Goal: Check status: Check status

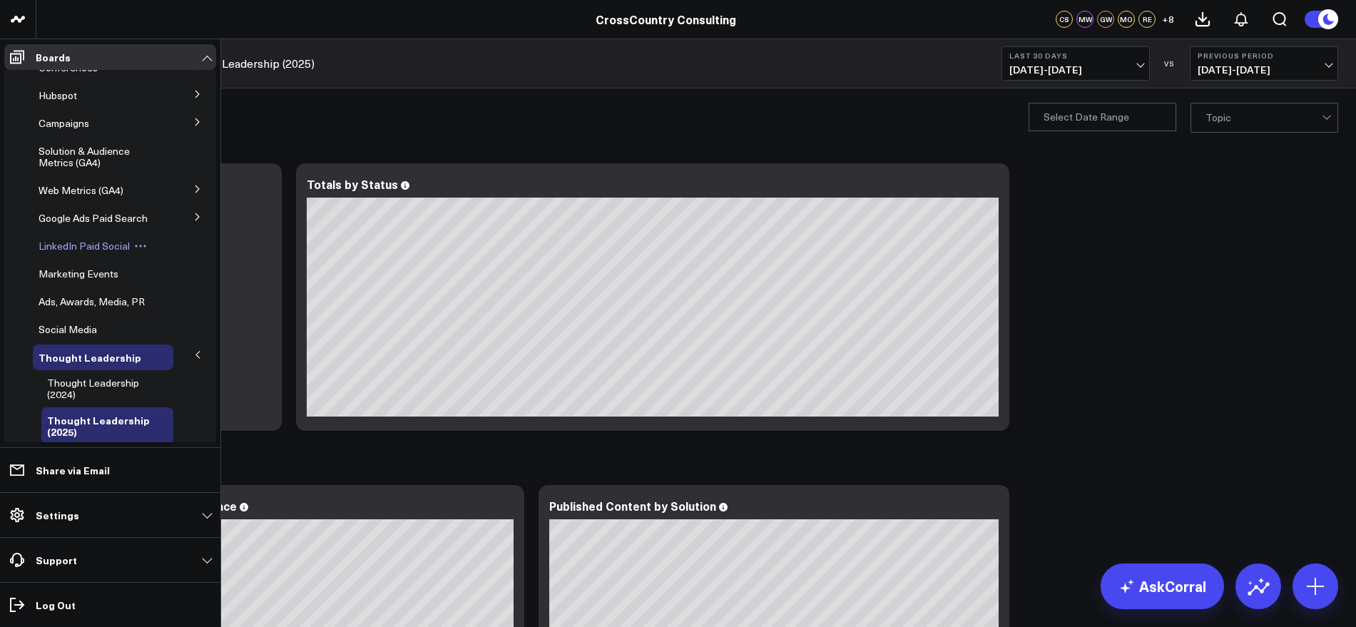
scroll to position [178, 0]
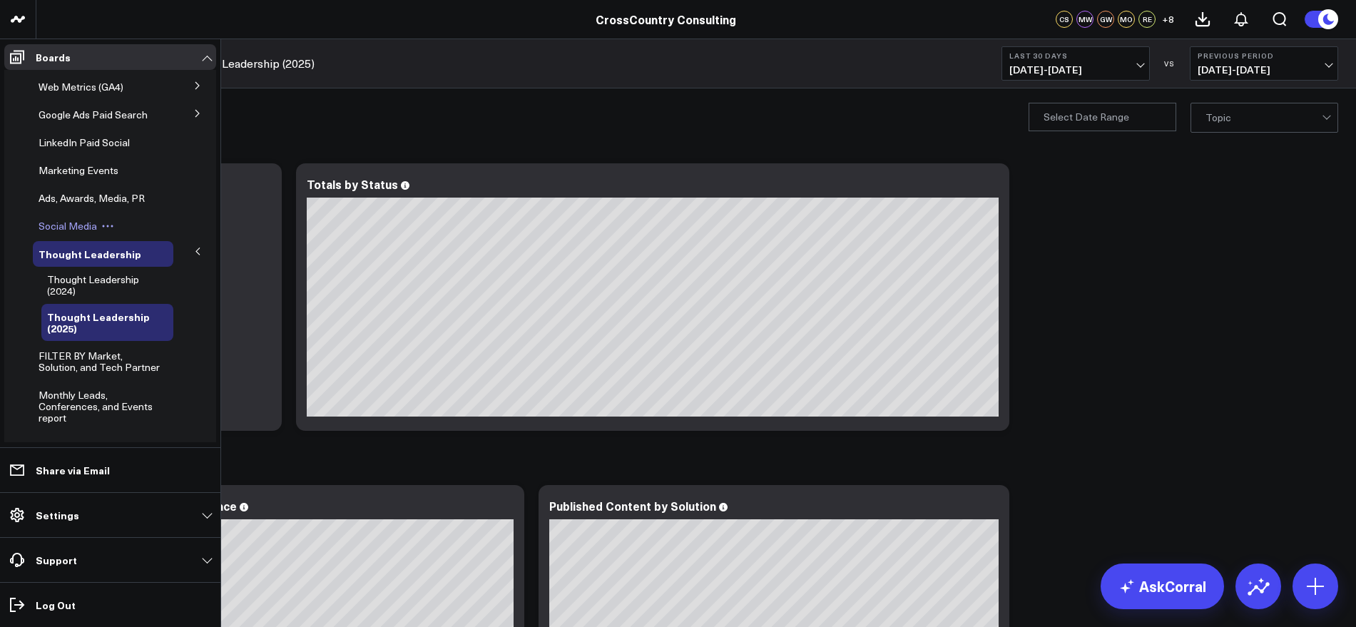
click at [77, 230] on span "Social Media" at bounding box center [68, 226] width 58 height 14
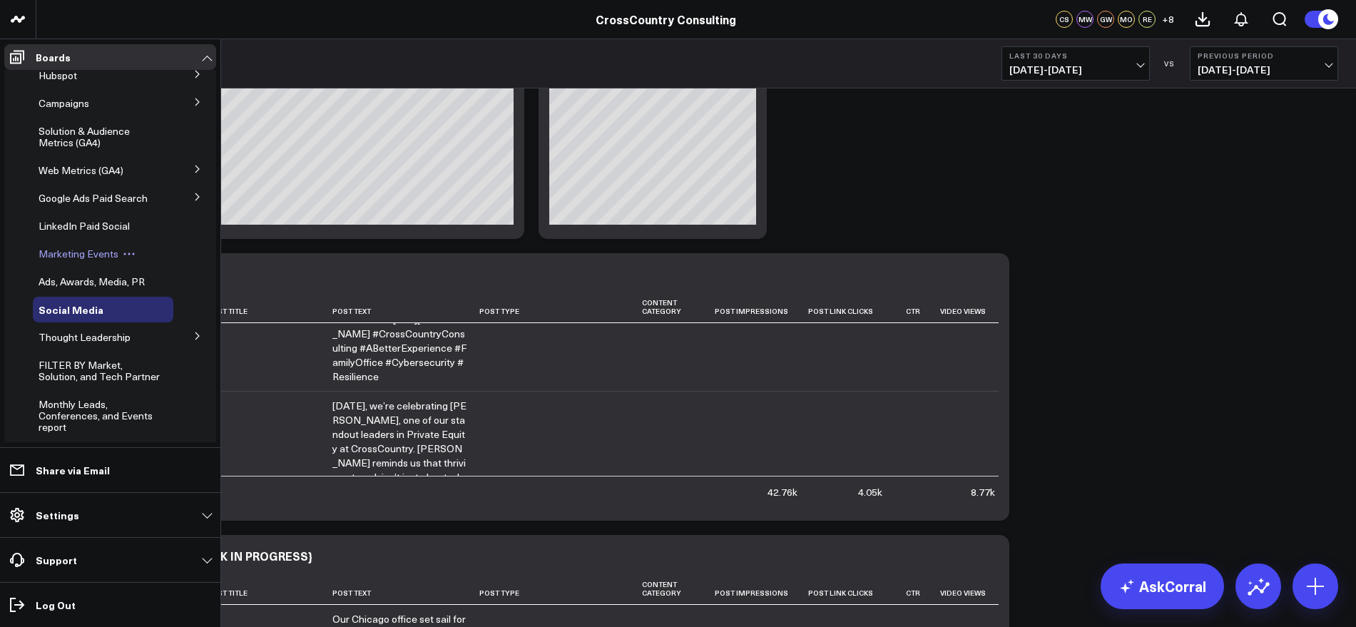
scroll to position [250, 0]
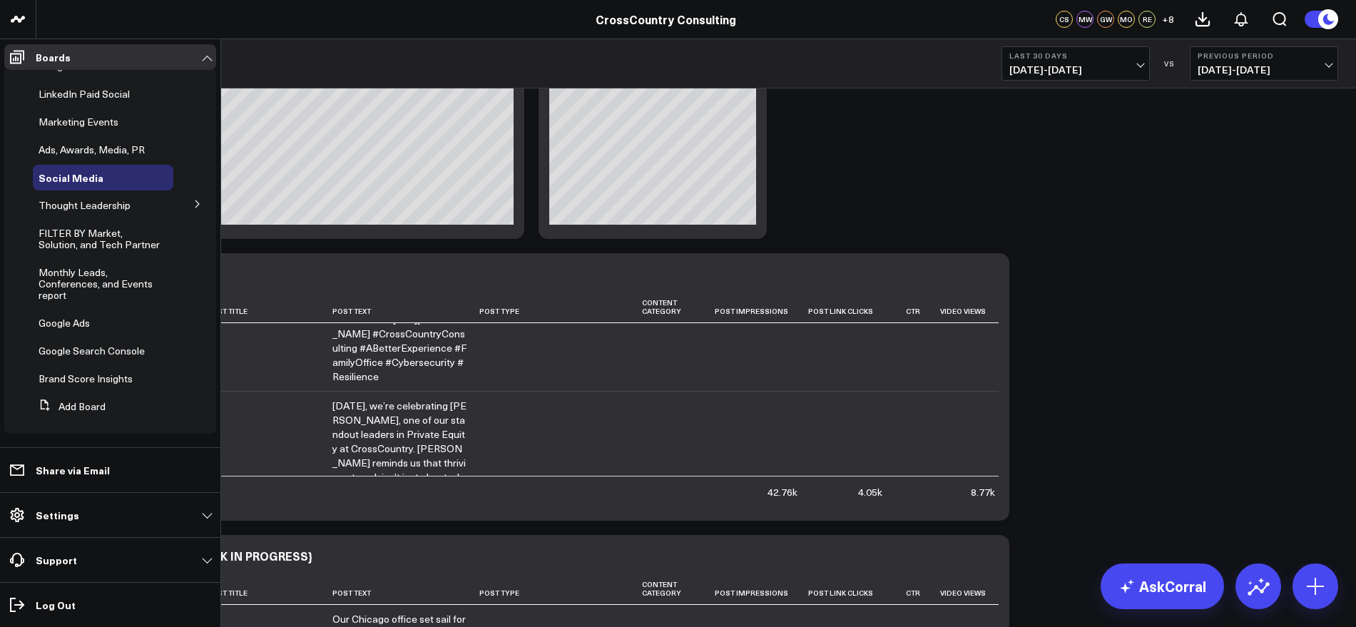
click at [185, 193] on button at bounding box center [197, 203] width 37 height 21
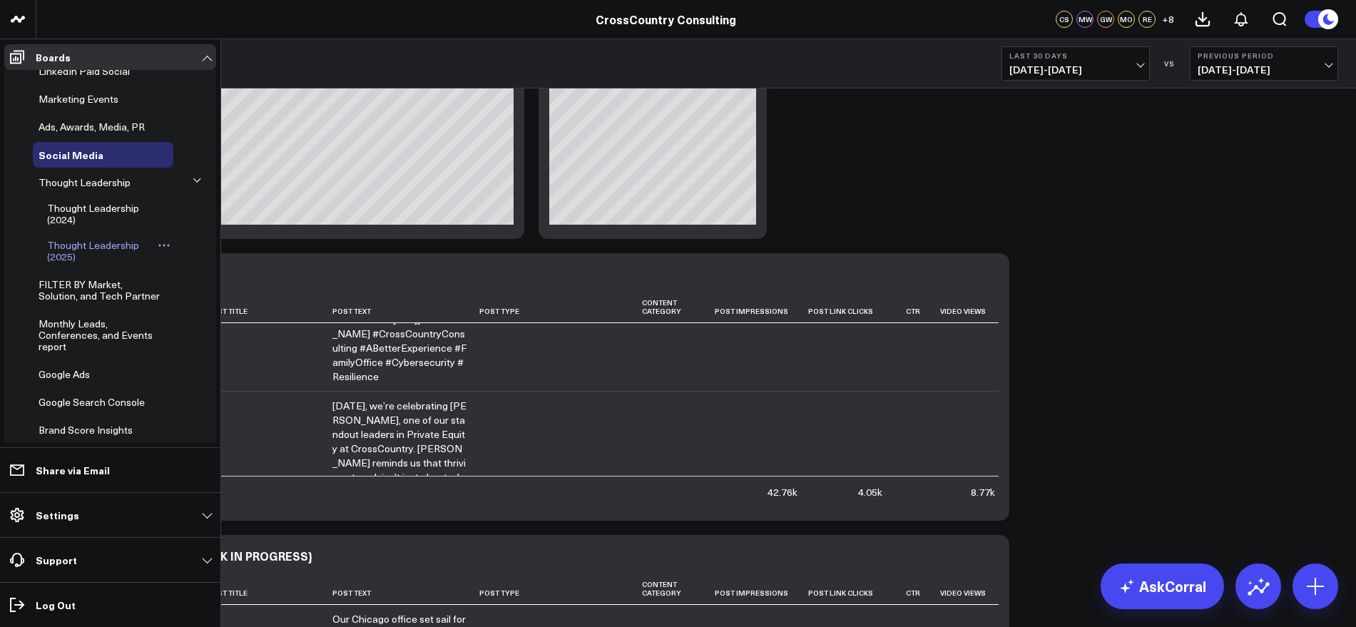
click at [90, 262] on link "Thought Leadership (2025)" at bounding box center [101, 251] width 108 height 23
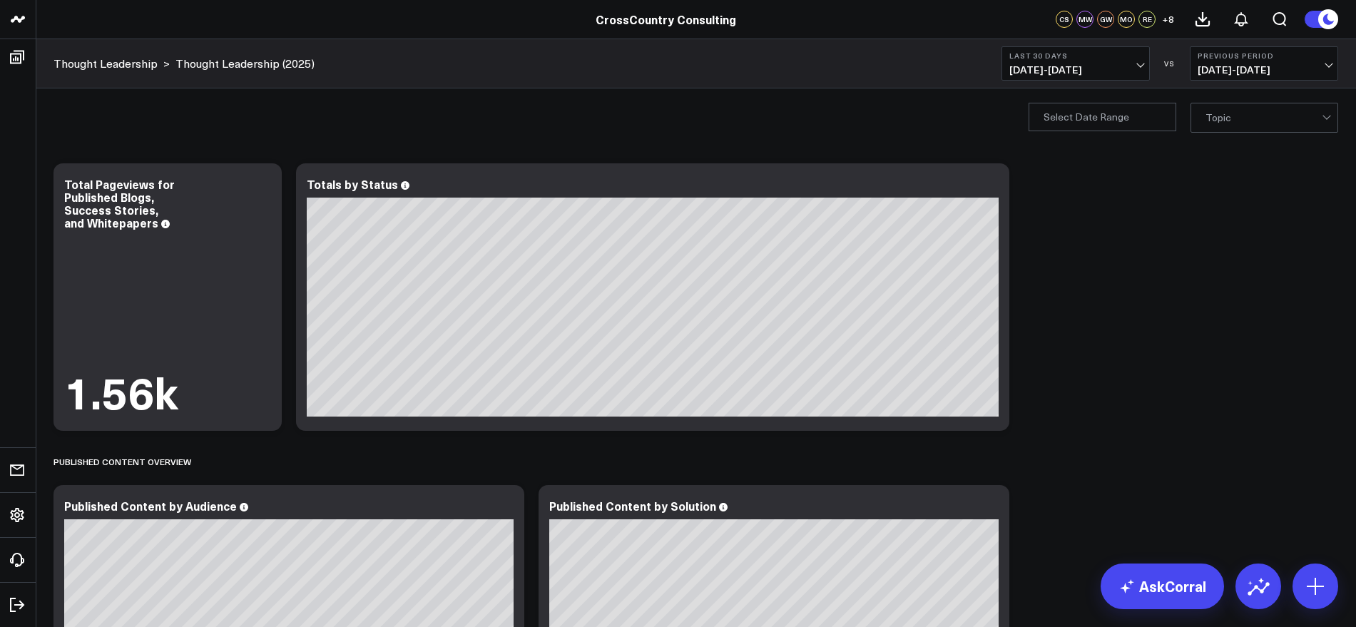
click at [1142, 64] on span "07/12/25 - 08/10/25" at bounding box center [1075, 69] width 133 height 11
click at [1037, 428] on link "YTD" at bounding box center [1075, 427] width 147 height 27
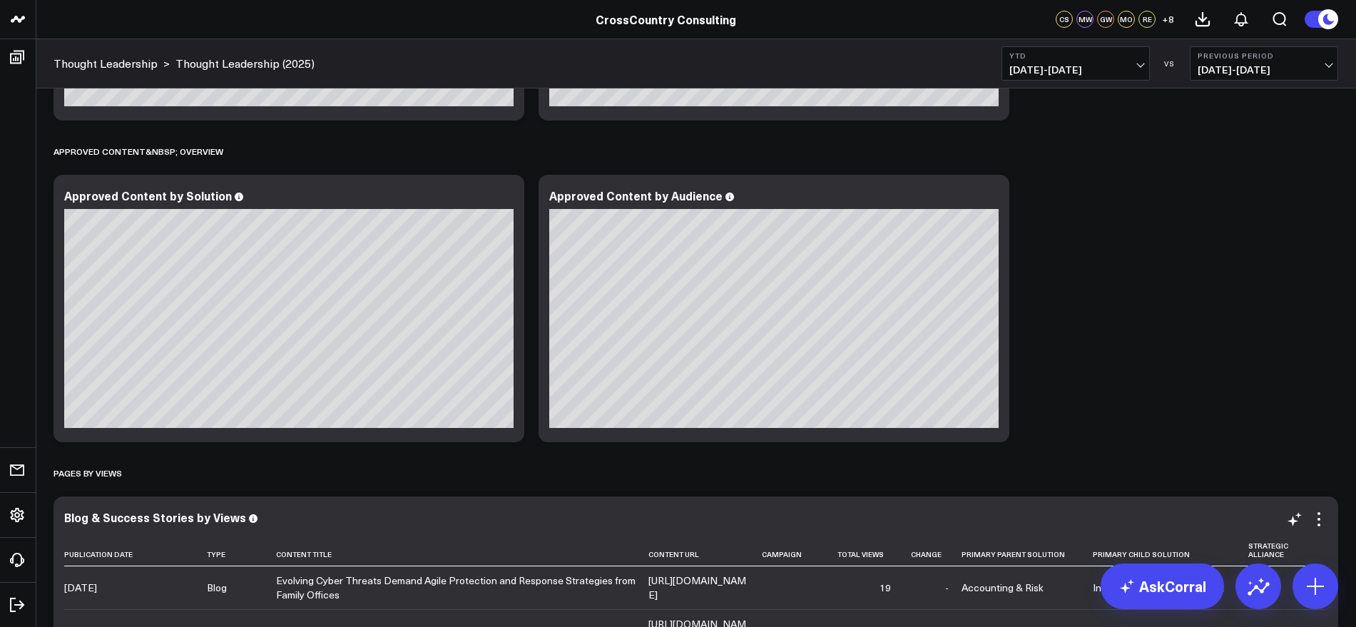
scroll to position [2941, 0]
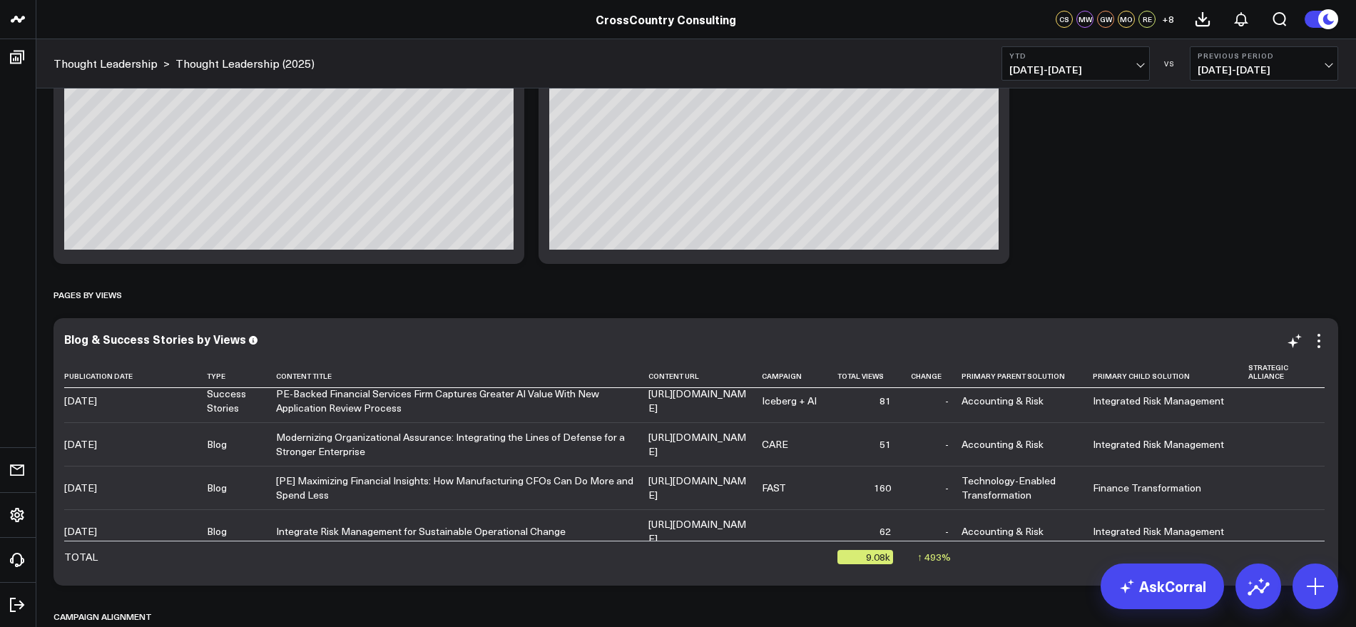
scroll to position [535, 0]
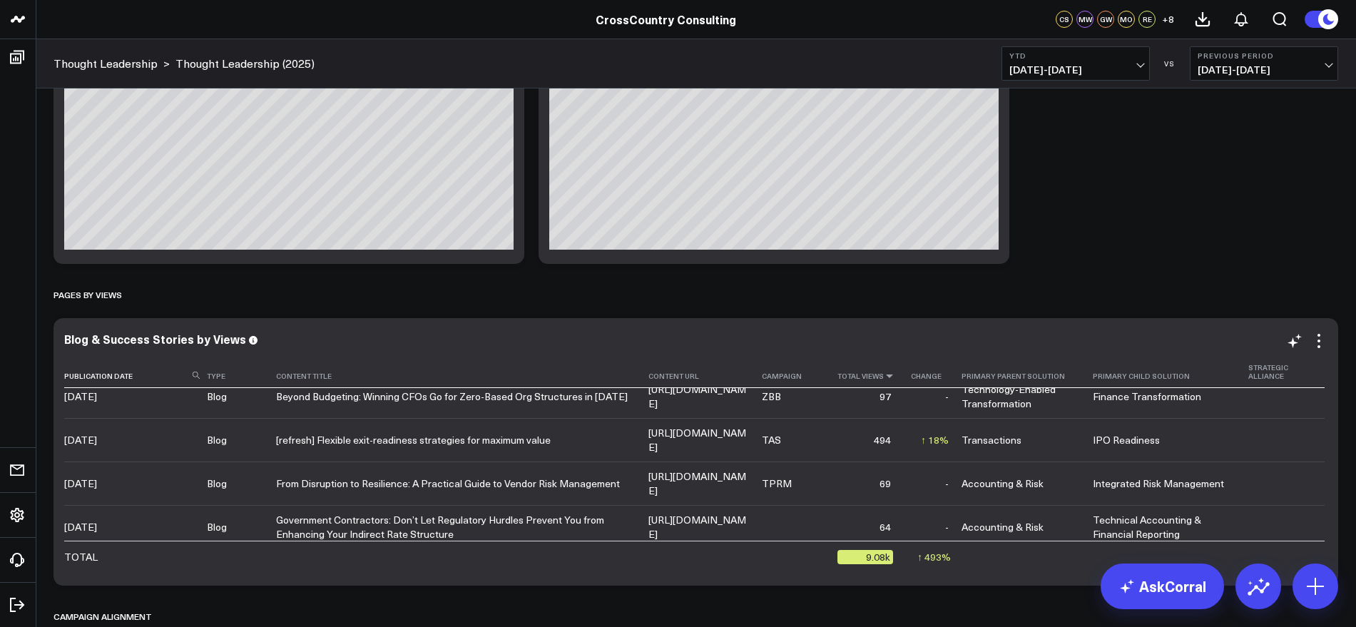
click at [895, 375] on icon at bounding box center [889, 376] width 11 height 9
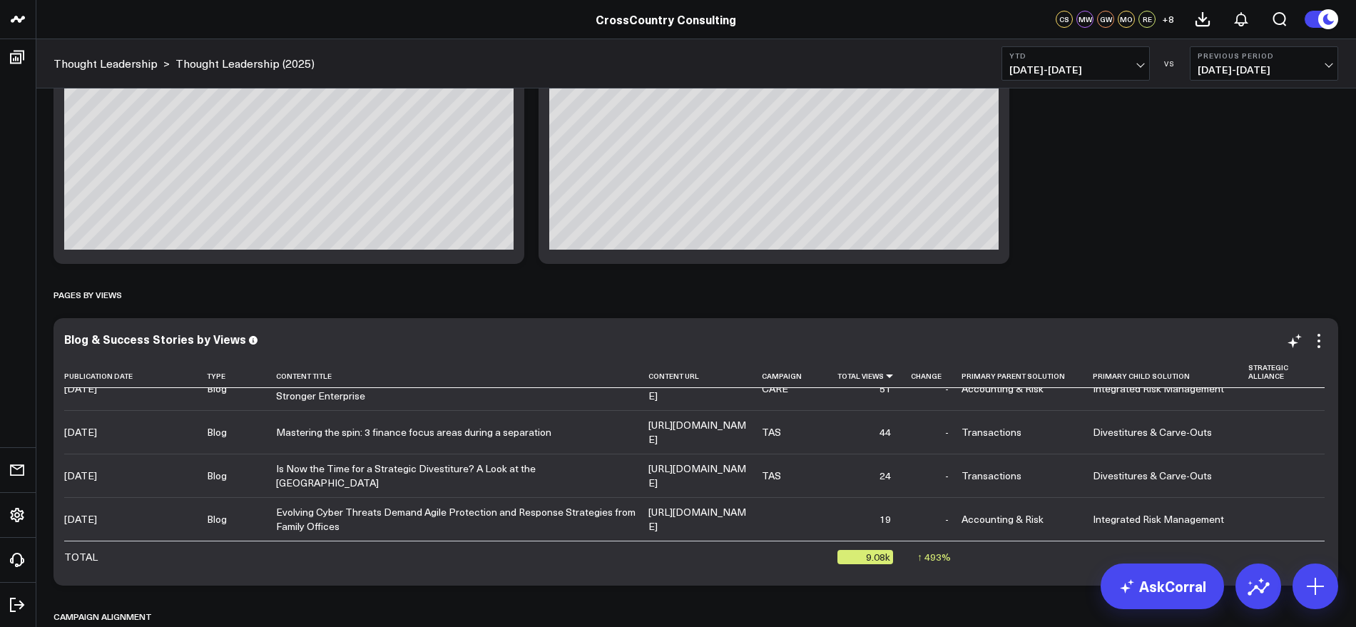
scroll to position [2712, 0]
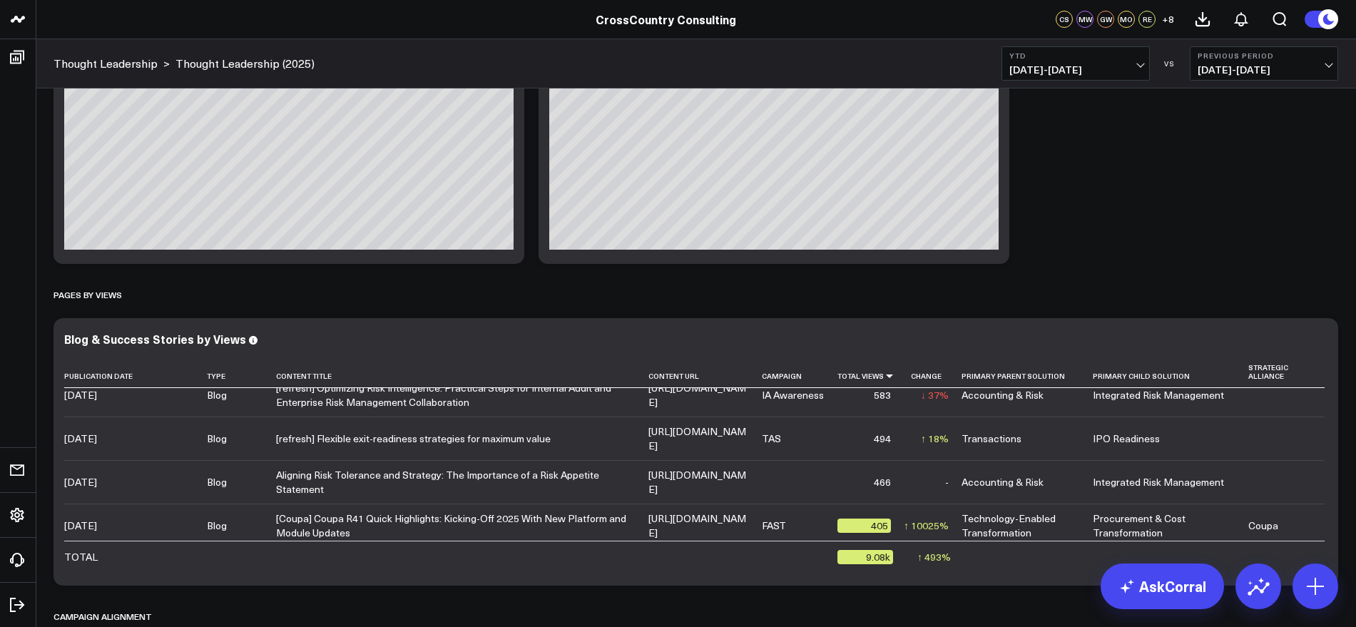
scroll to position [0, 0]
